Goal: Information Seeking & Learning: Learn about a topic

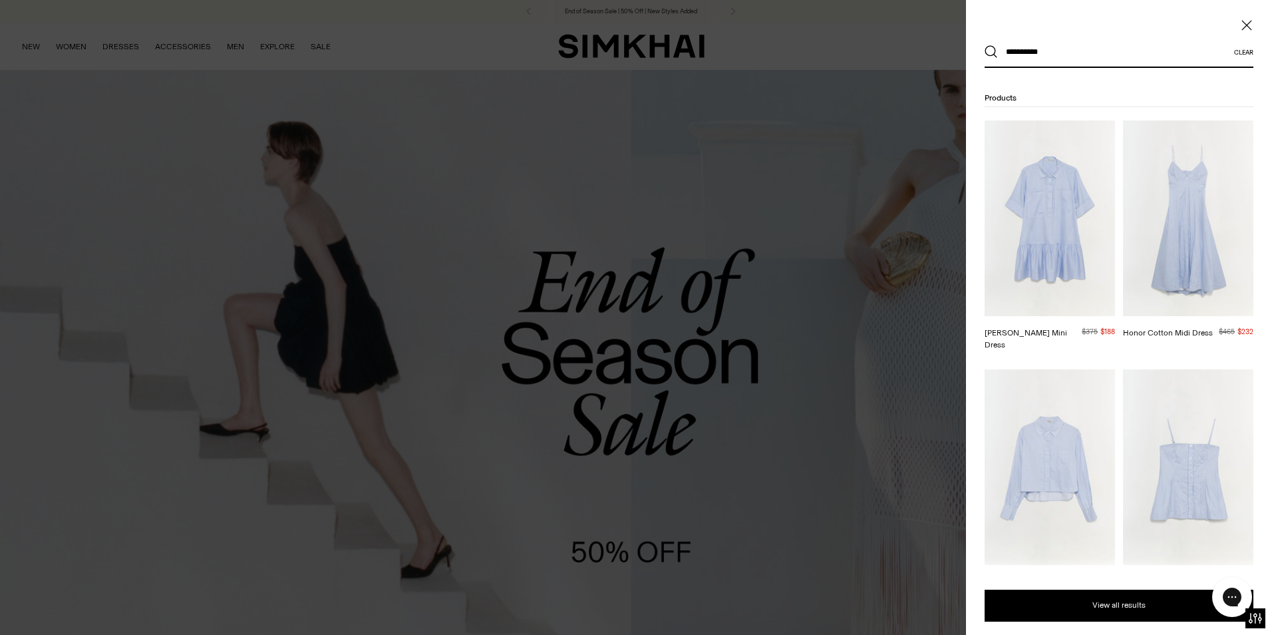
type input "**********"
click at [1247, 50] on button "Clear" at bounding box center [1243, 52] width 19 height 7
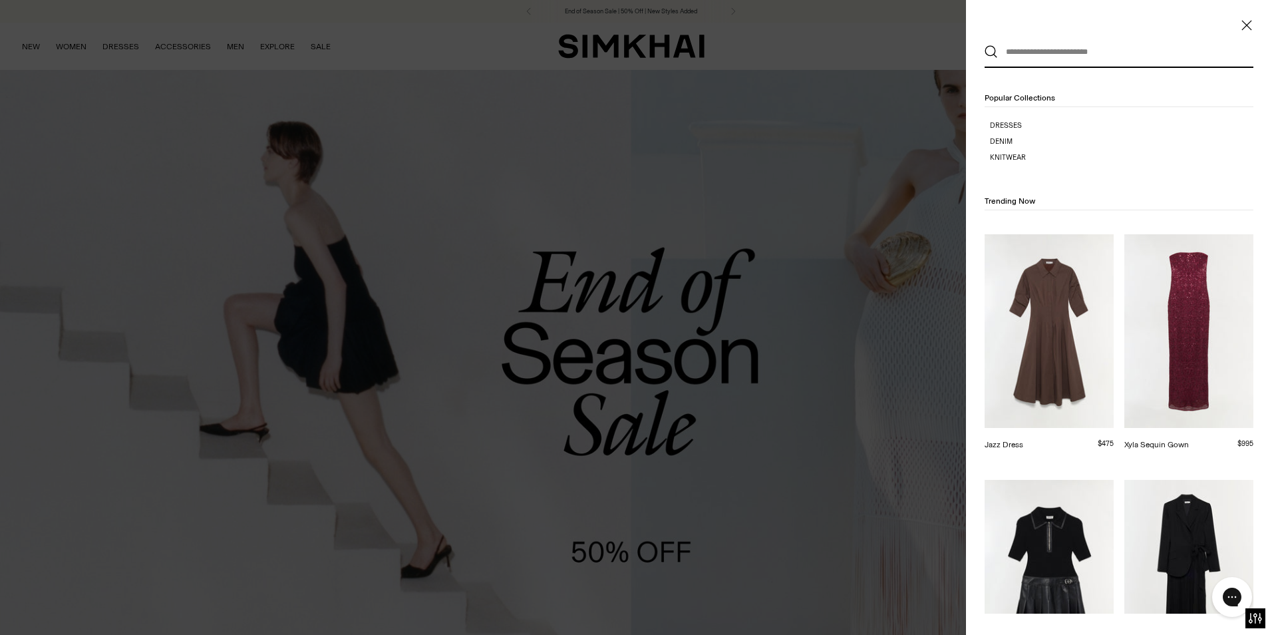
click at [1172, 54] on input "text" at bounding box center [1116, 51] width 236 height 29
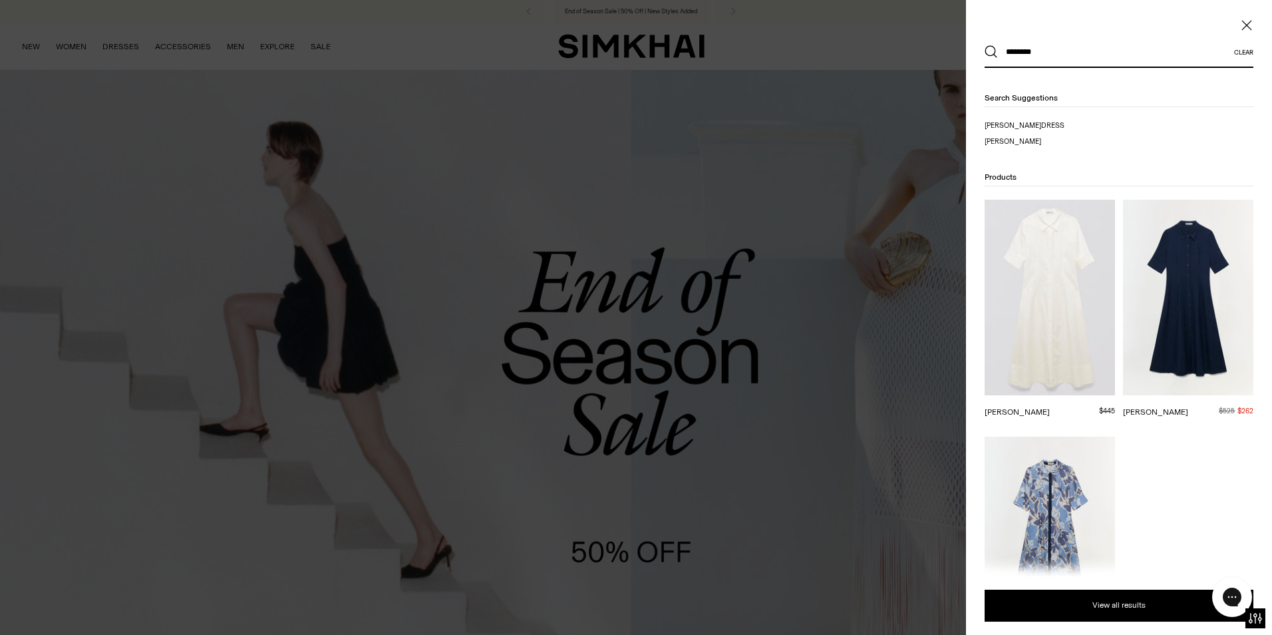
scroll to position [67, 0]
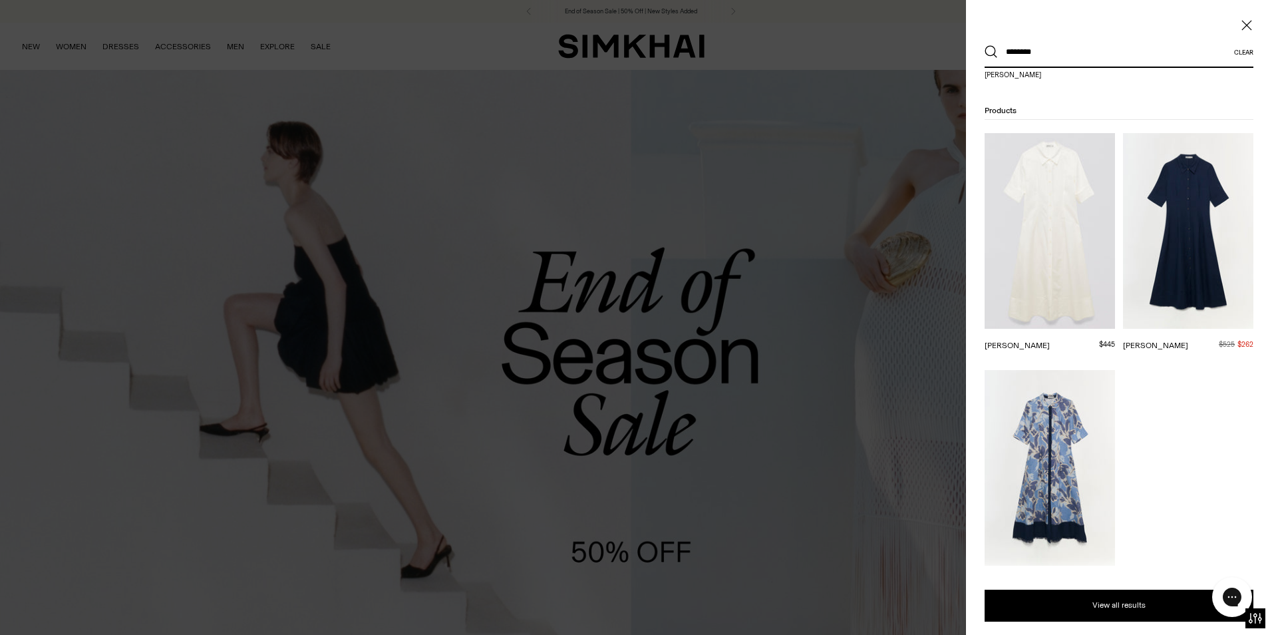
type input "********"
click at [1182, 241] on img at bounding box center [1188, 231] width 130 height 196
click at [1249, 27] on icon "Close" at bounding box center [1246, 25] width 11 height 13
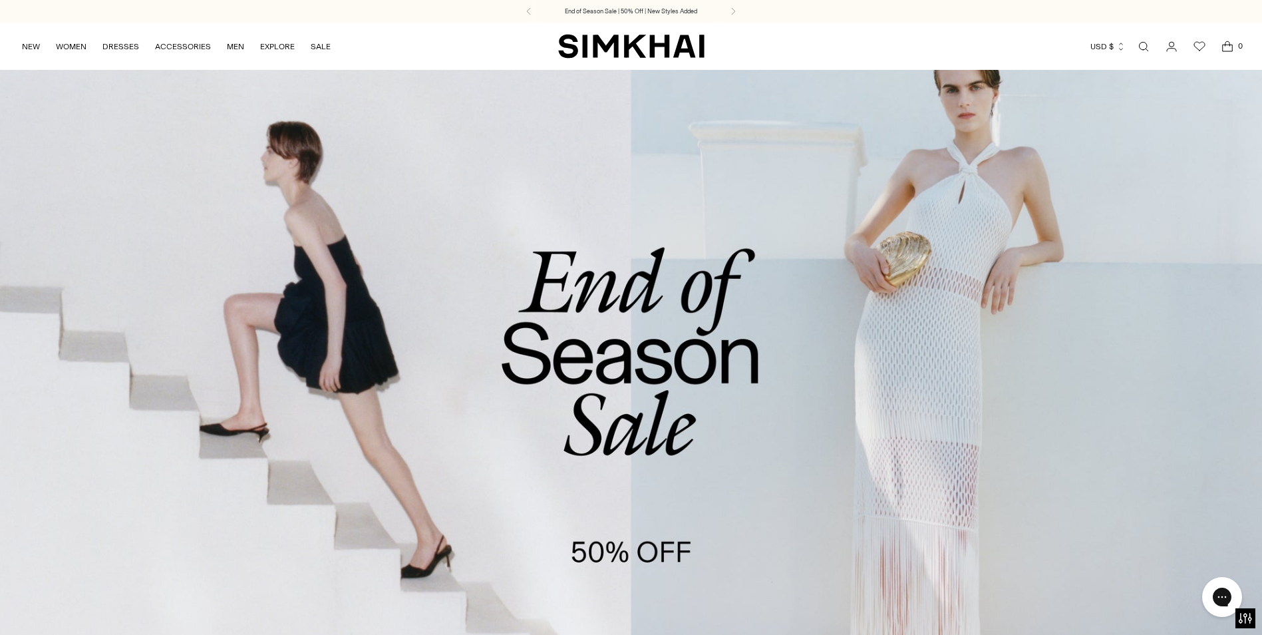
click at [1136, 44] on link "Open search modal" at bounding box center [1143, 46] width 27 height 27
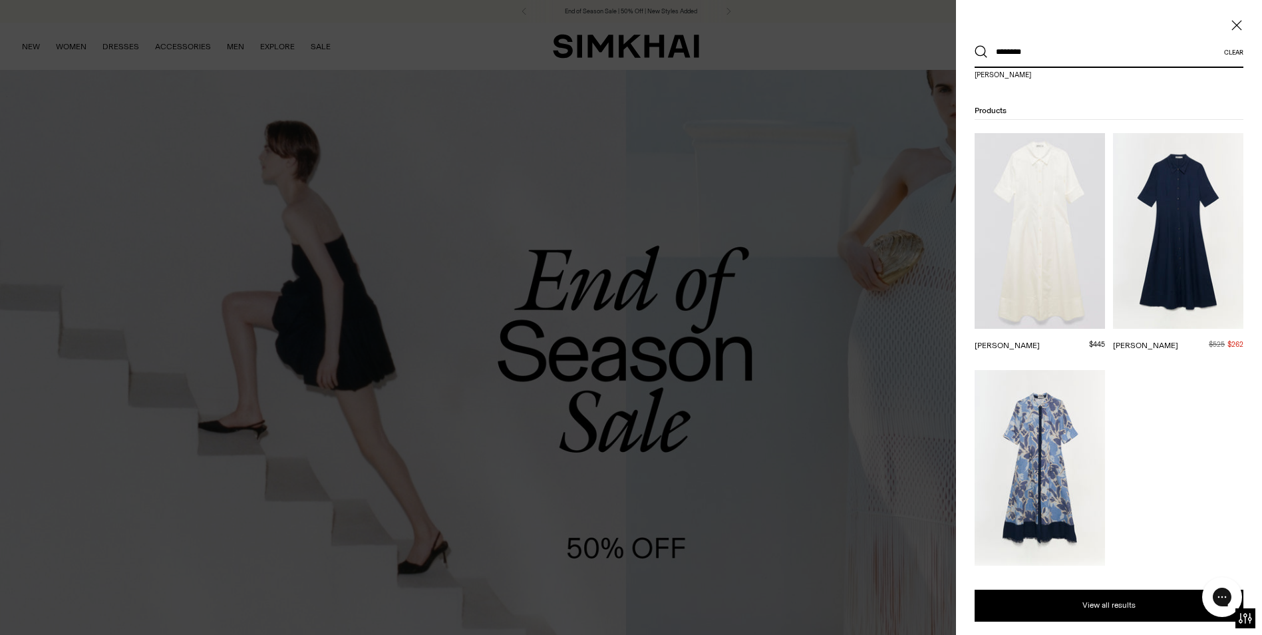
click at [1147, 48] on div at bounding box center [631, 317] width 1262 height 635
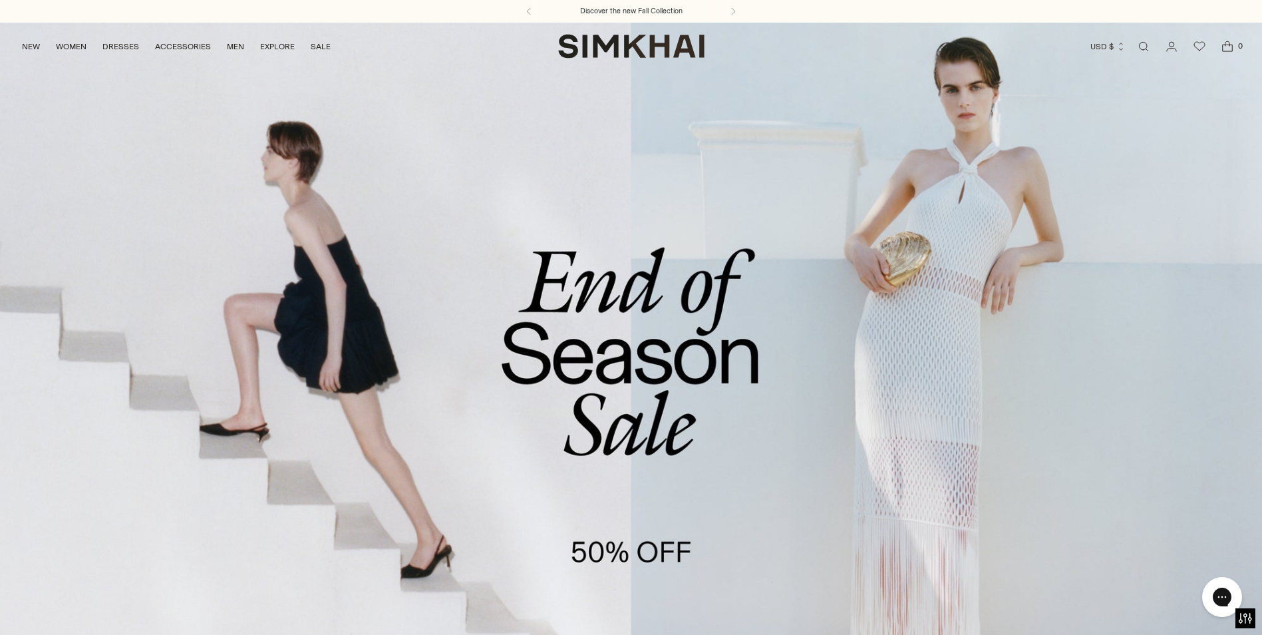
click at [1142, 51] on link "Open search modal" at bounding box center [1143, 46] width 27 height 27
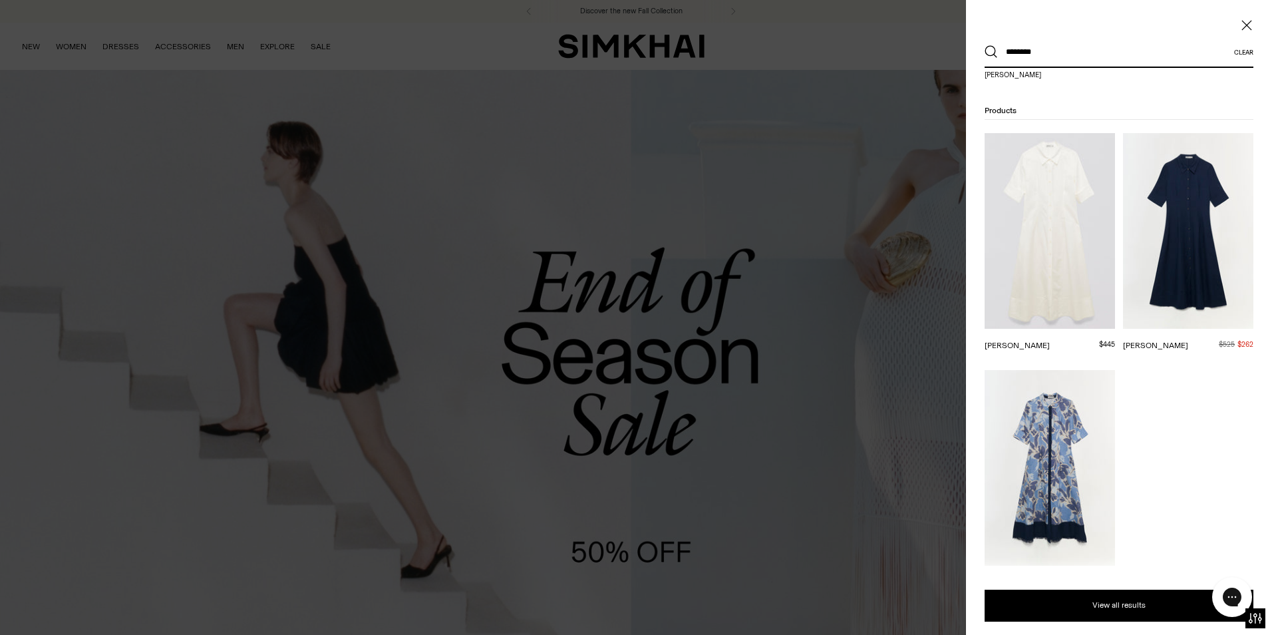
click at [1249, 54] on button "Clear" at bounding box center [1243, 52] width 19 height 7
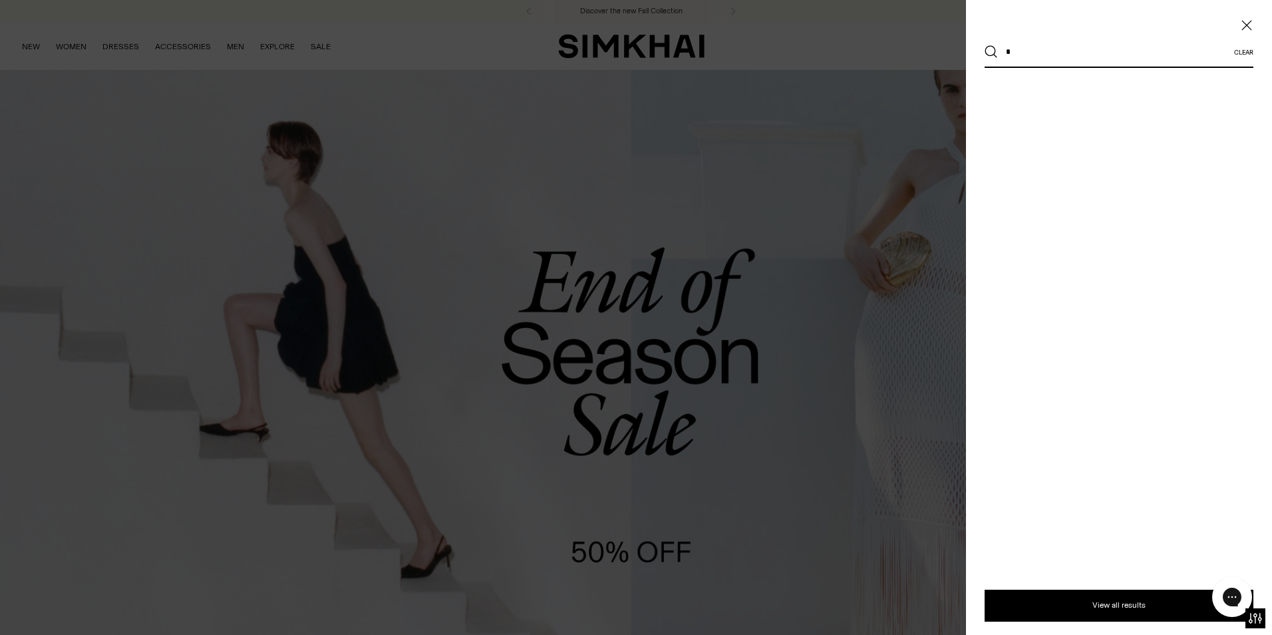
scroll to position [0, 0]
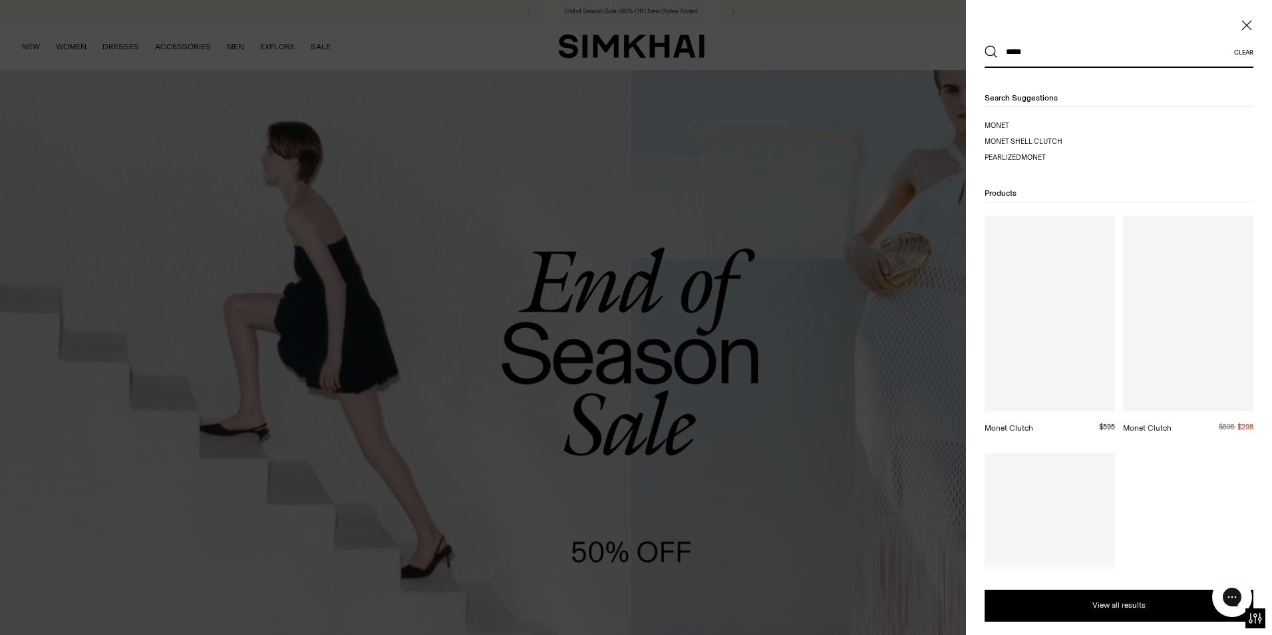
type input "*****"
click at [985, 45] on button "Search" at bounding box center [991, 51] width 13 height 13
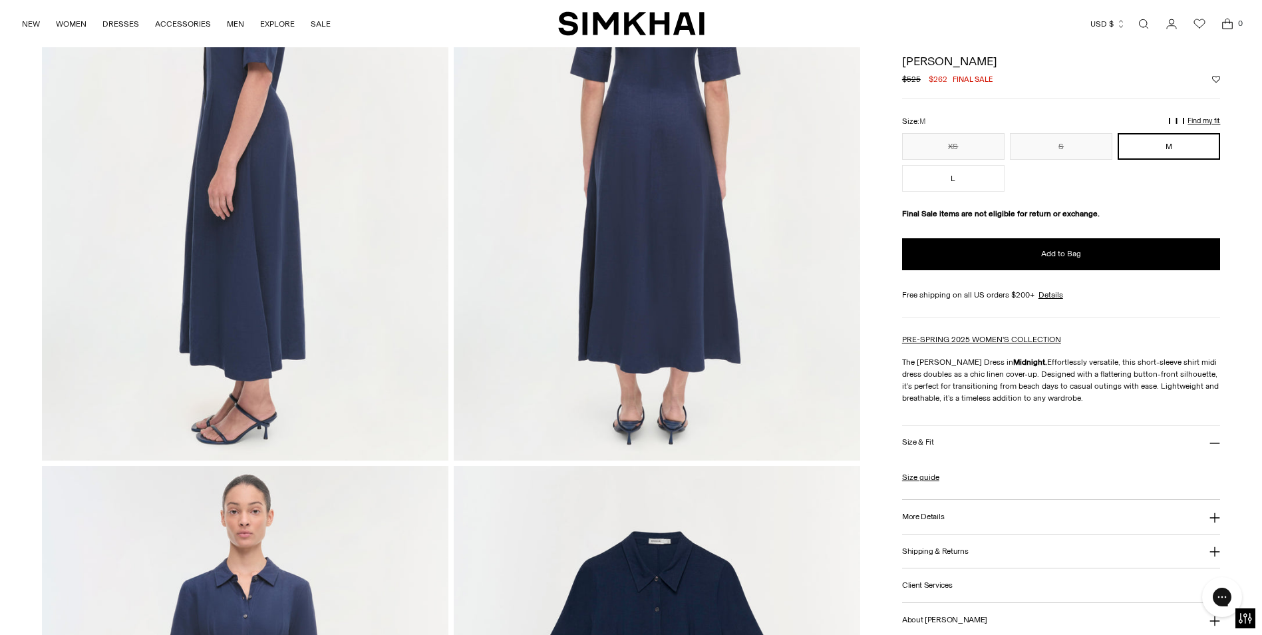
scroll to position [696, 0]
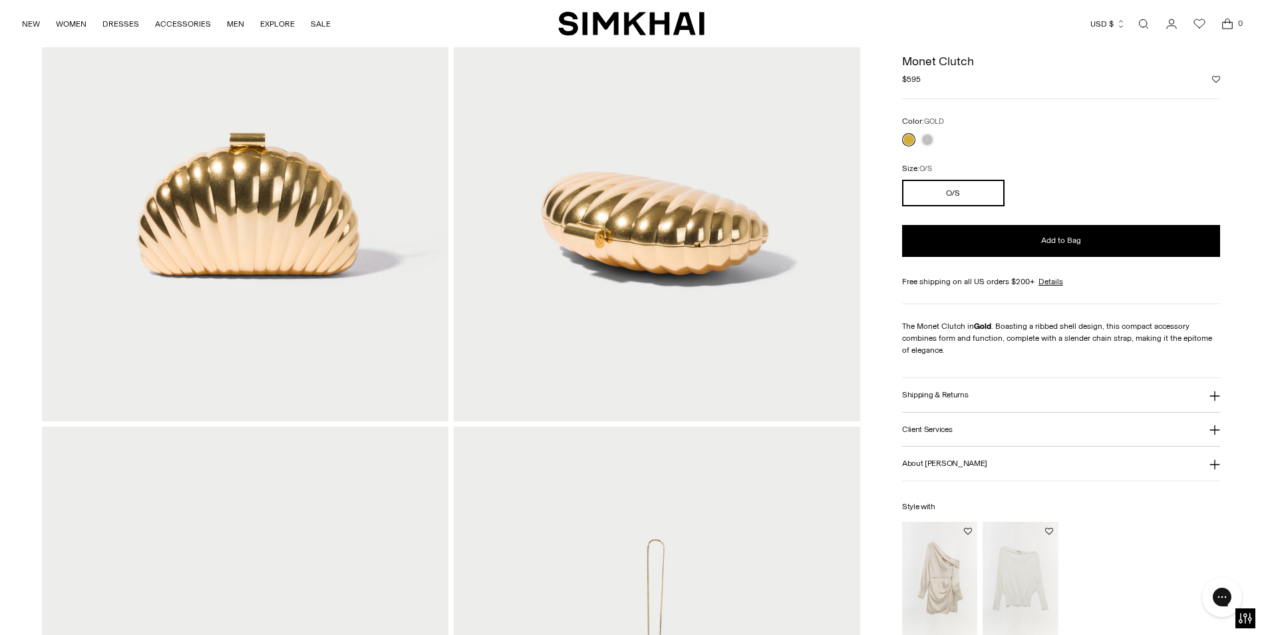
scroll to position [133, 0]
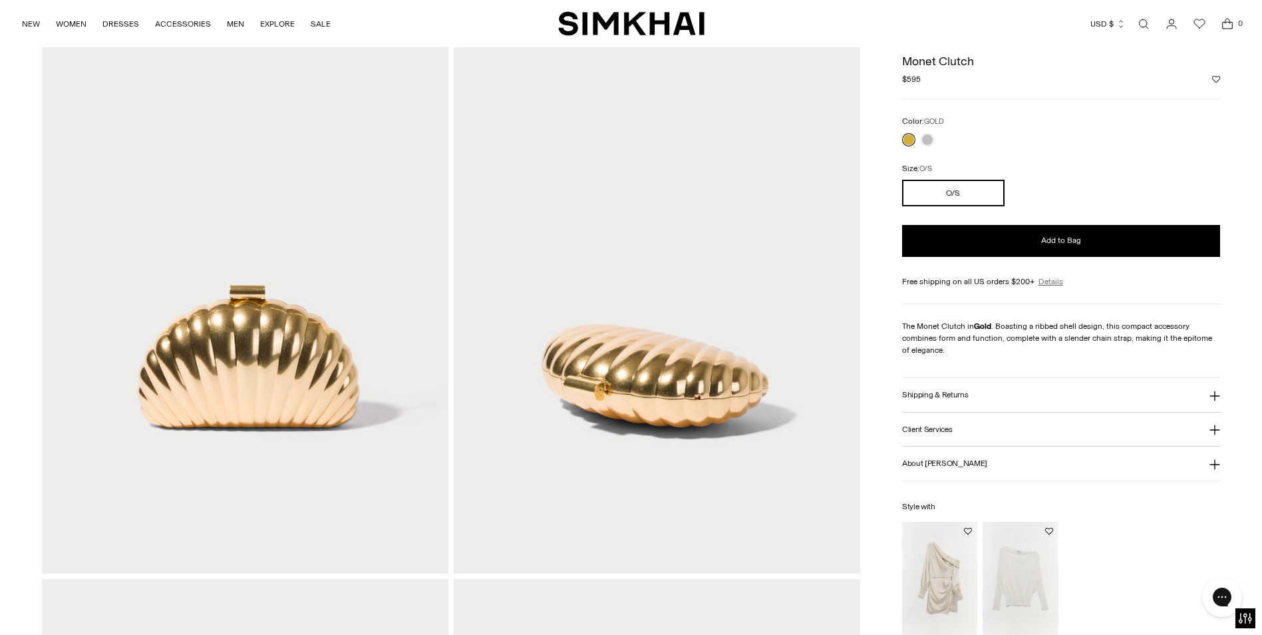
click at [1057, 282] on link "Details" at bounding box center [1050, 281] width 25 height 12
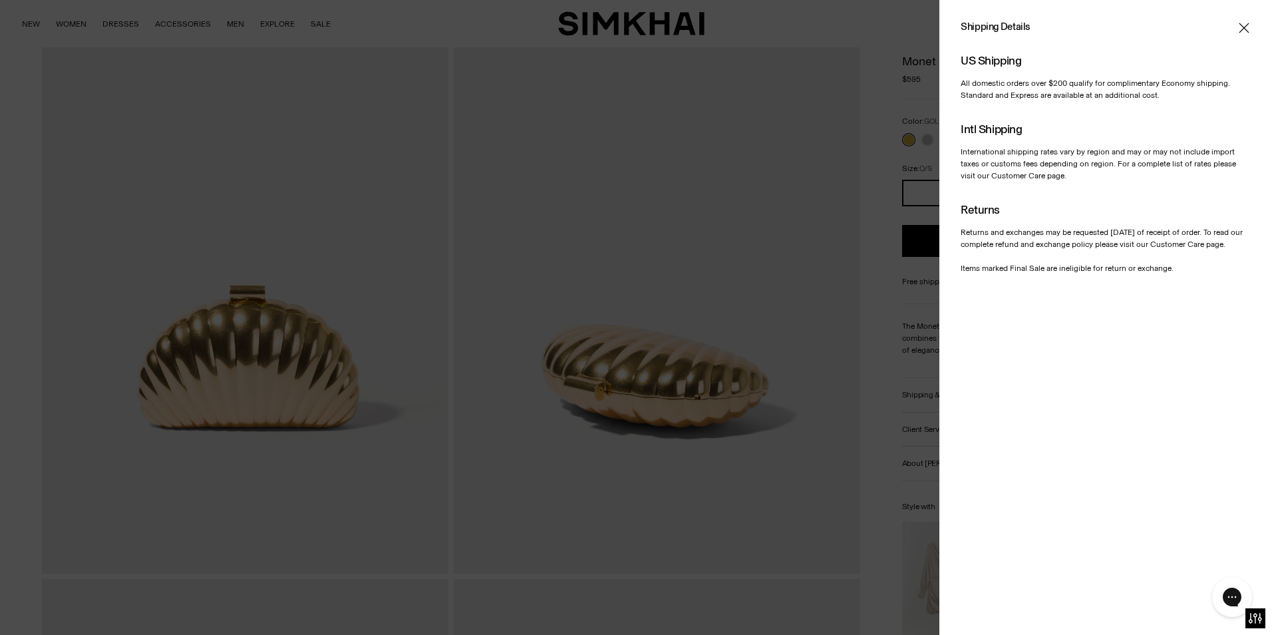
click at [1243, 25] on icon "Close" at bounding box center [1244, 27] width 11 height 13
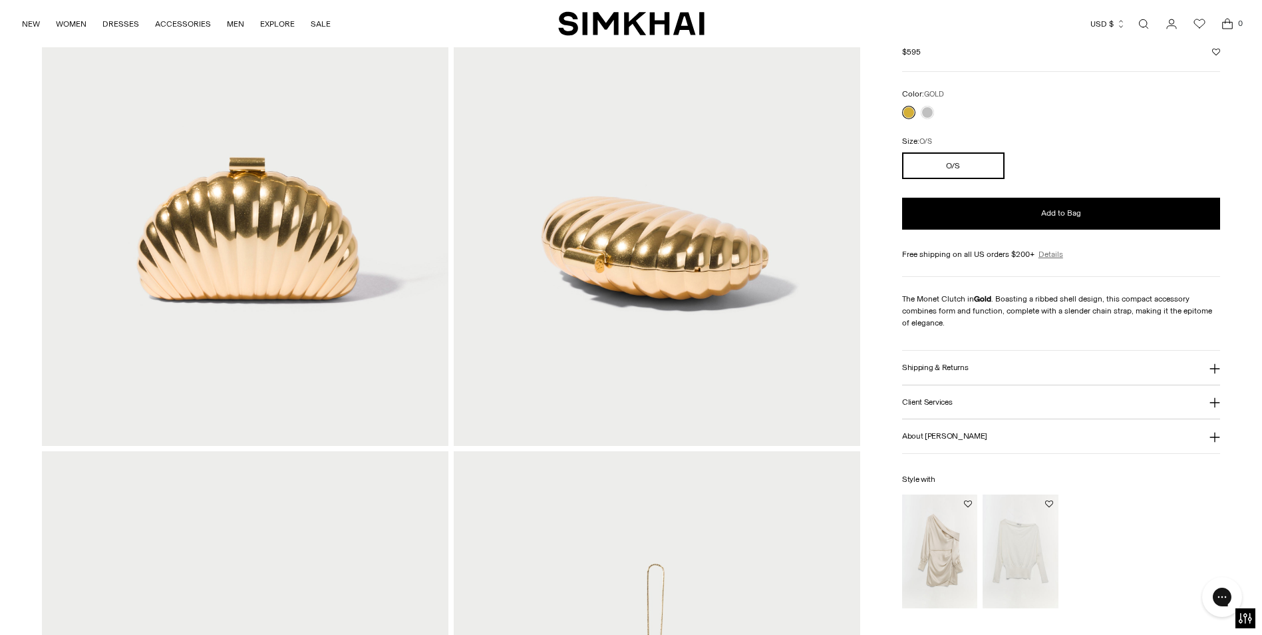
scroll to position [266, 0]
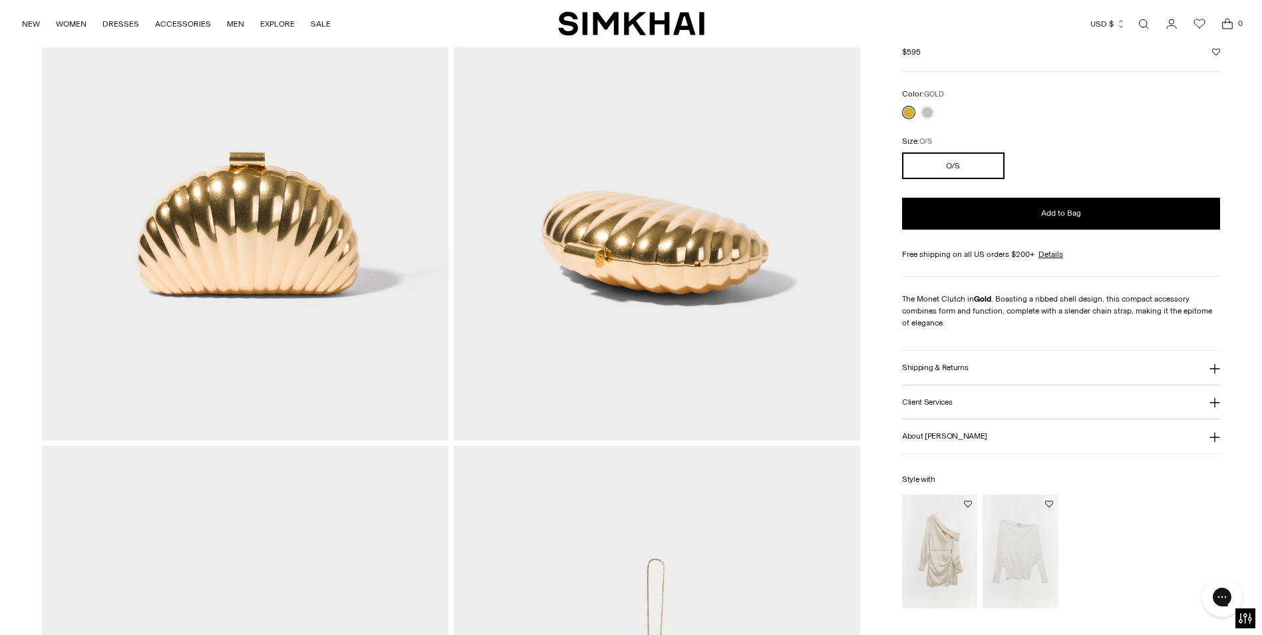
click at [983, 375] on button "Shipping & Returns" at bounding box center [1061, 368] width 319 height 34
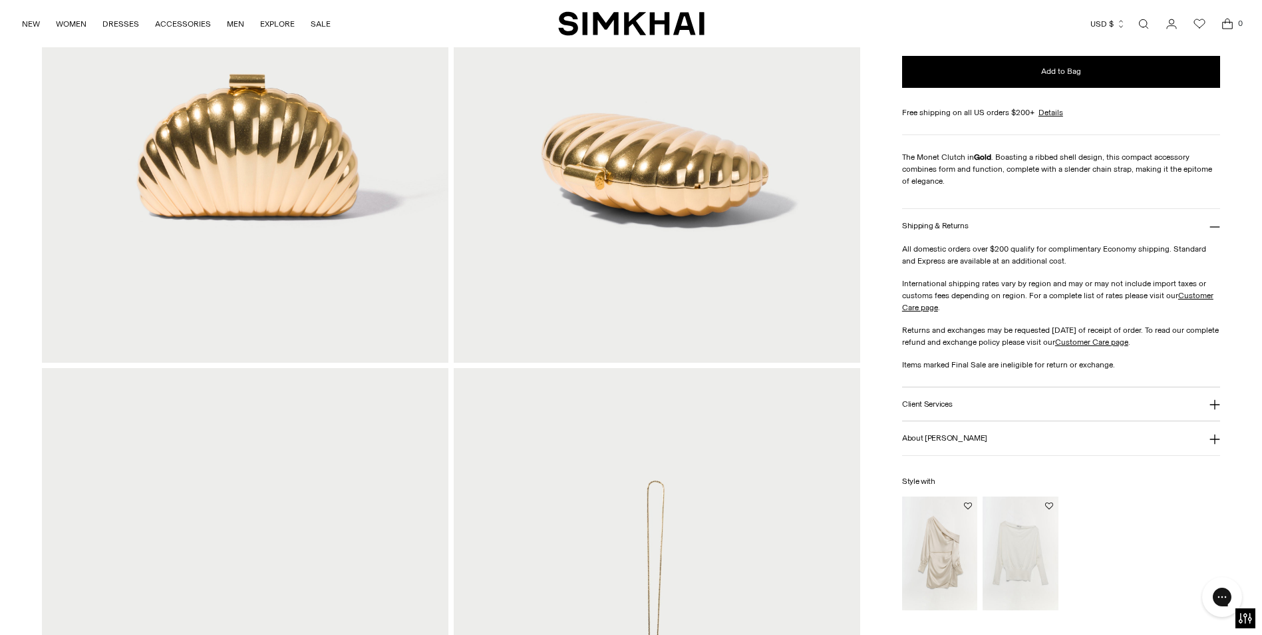
scroll to position [466, 0]
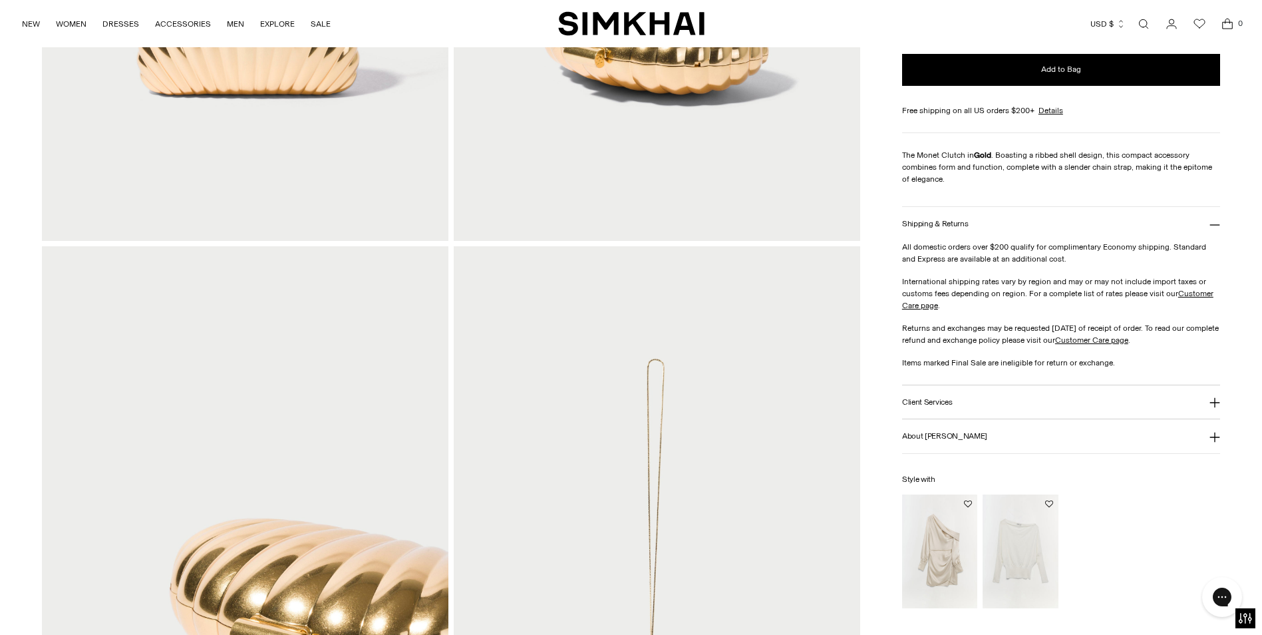
click at [991, 408] on button "Client Services" at bounding box center [1061, 402] width 319 height 34
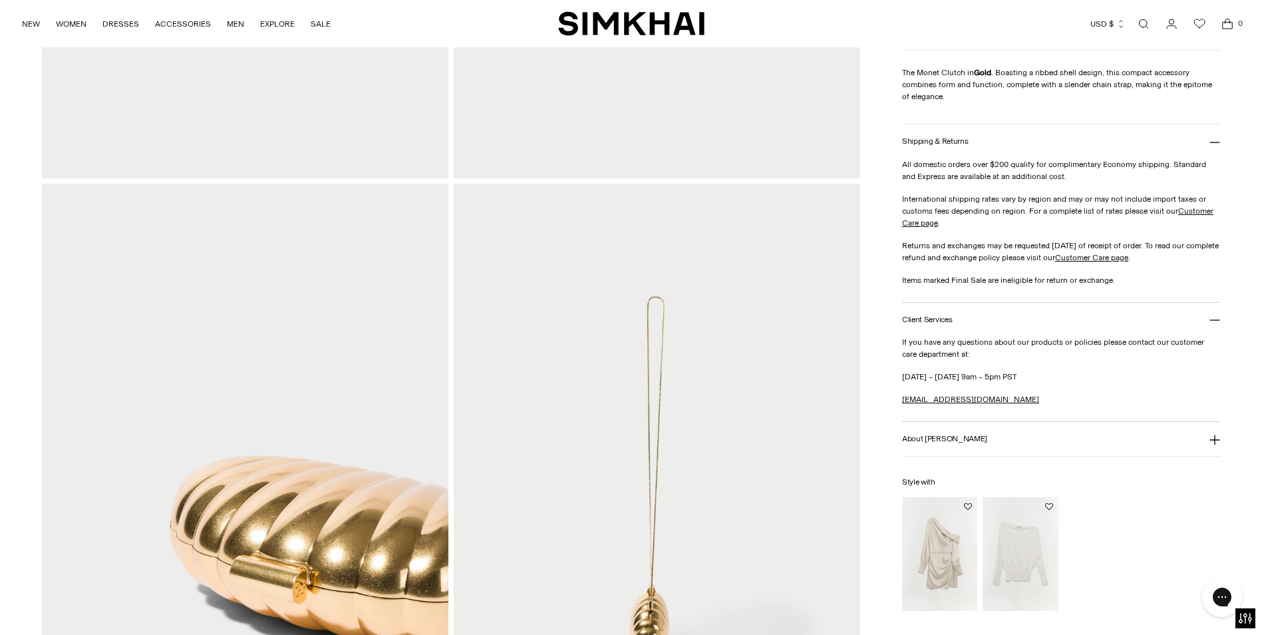
scroll to position [599, 0]
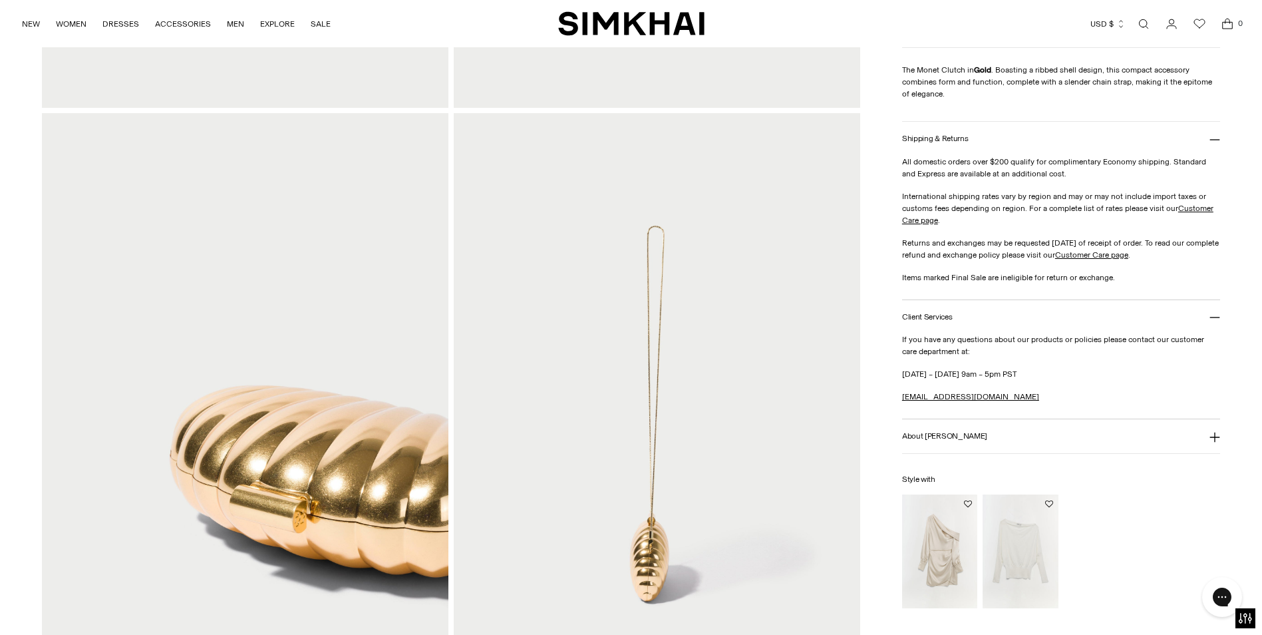
click at [987, 452] on button "About [PERSON_NAME]" at bounding box center [1061, 436] width 319 height 34
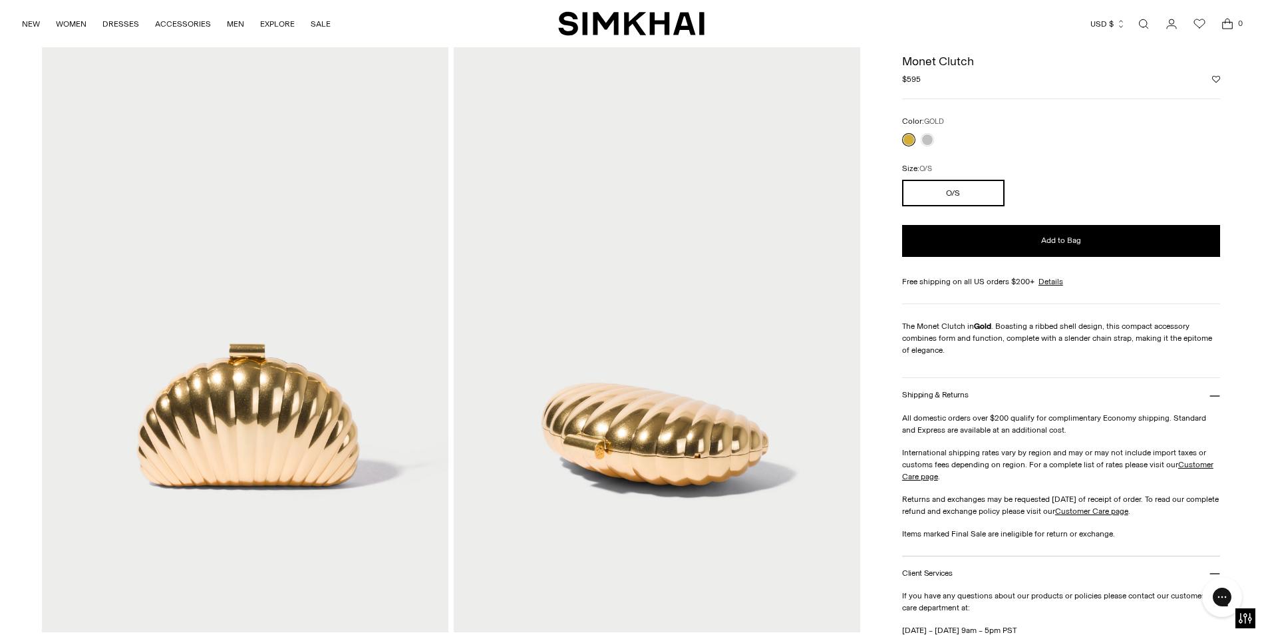
scroll to position [200, 0]
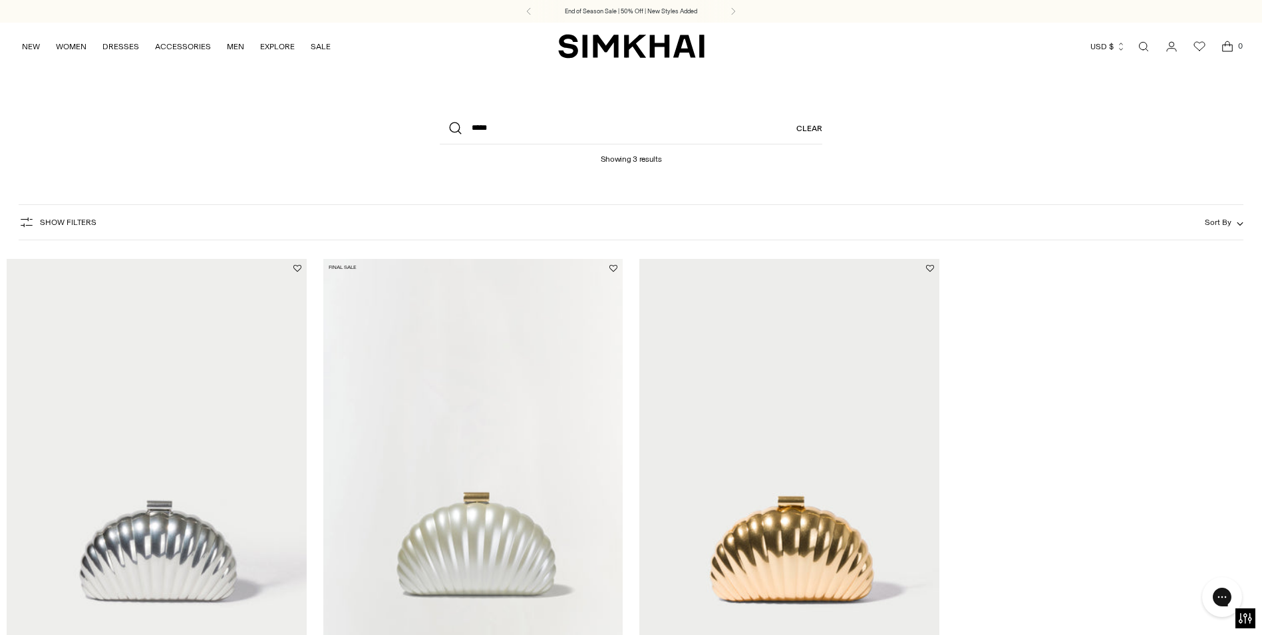
click at [811, 127] on link "Clear" at bounding box center [809, 128] width 26 height 32
